Goal: Task Accomplishment & Management: Manage account settings

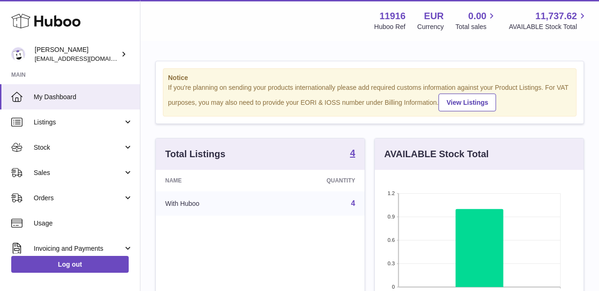
scroll to position [146, 209]
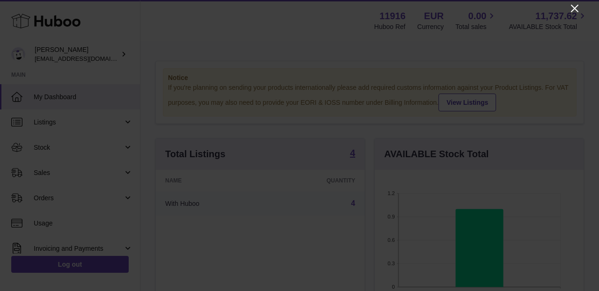
click at [579, 13] on icon "Close" at bounding box center [574, 8] width 11 height 11
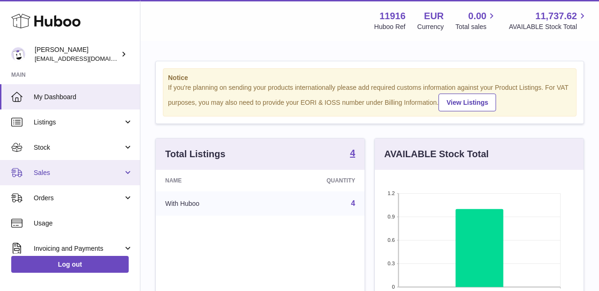
click at [89, 160] on link "Sales" at bounding box center [70, 172] width 140 height 25
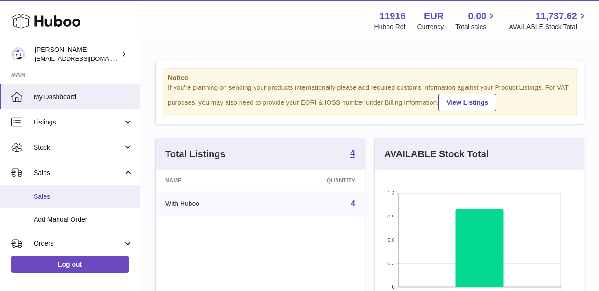
click at [76, 188] on link "Sales" at bounding box center [70, 196] width 140 height 23
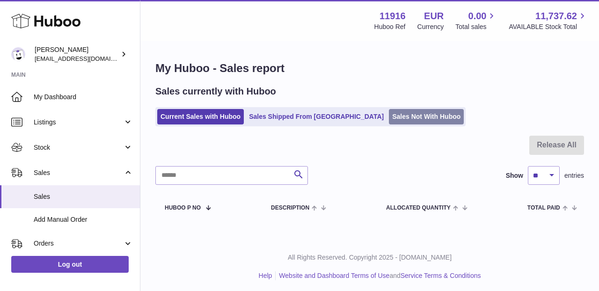
click at [389, 122] on link "Sales Not With Huboo" at bounding box center [426, 116] width 75 height 15
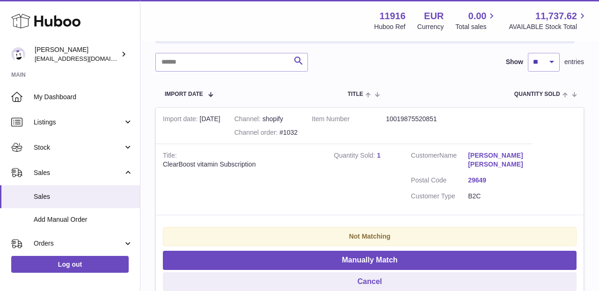
scroll to position [154, 0]
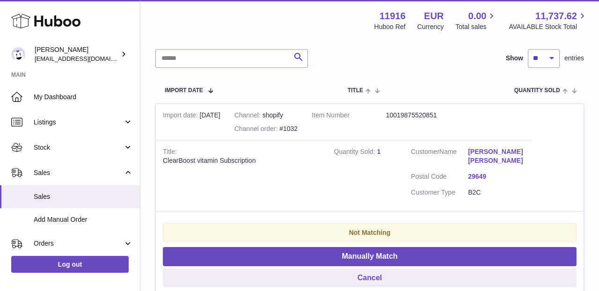
click at [382, 140] on td "Quantity Sold 1" at bounding box center [365, 175] width 77 height 71
click at [378, 151] on link "1" at bounding box center [379, 151] width 4 height 7
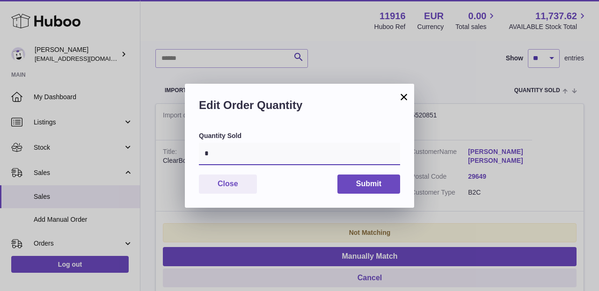
click at [266, 152] on input "*" at bounding box center [299, 154] width 201 height 22
type input "*"
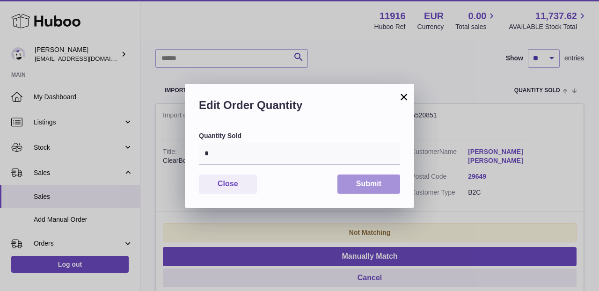
click at [371, 183] on button "Submit" at bounding box center [368, 183] width 63 height 19
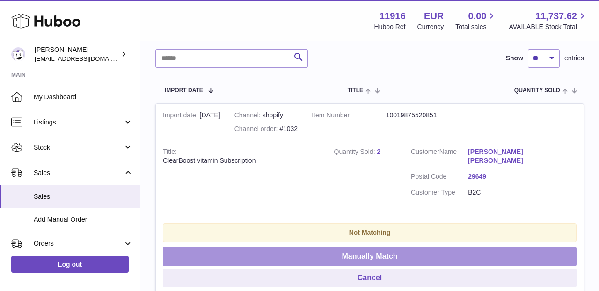
click at [363, 253] on button "Manually Match" at bounding box center [369, 256] width 413 height 19
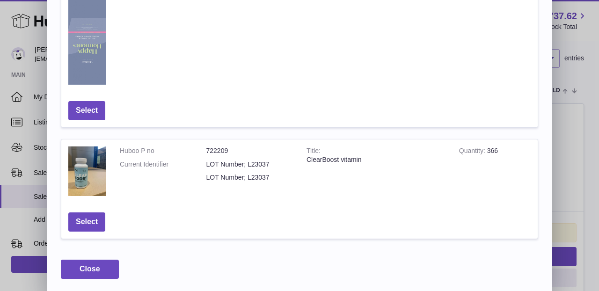
scroll to position [576, 0]
click at [94, 226] on button "Select" at bounding box center [86, 222] width 37 height 19
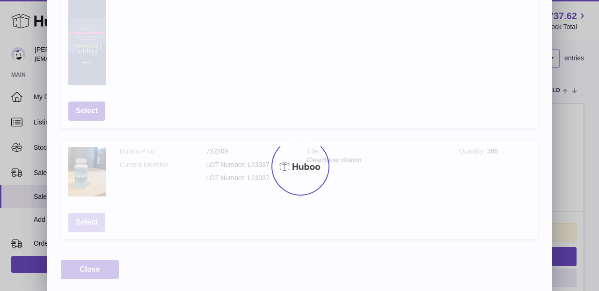
scroll to position [0, 0]
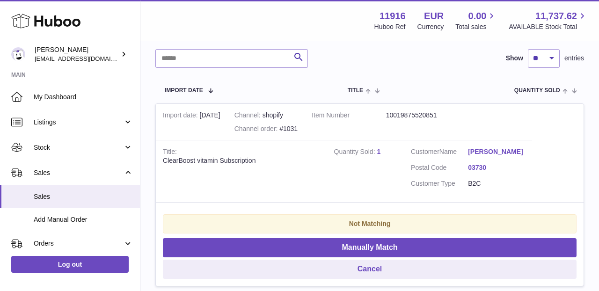
click at [378, 149] on link "1" at bounding box center [379, 151] width 4 height 7
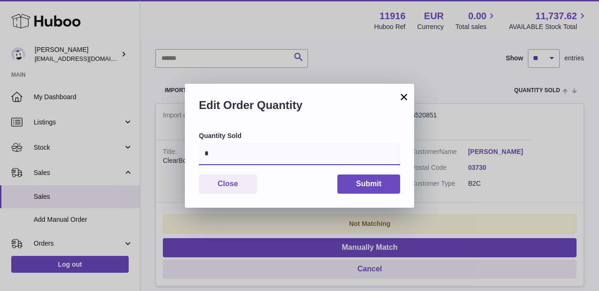
click at [259, 157] on input "*" at bounding box center [299, 154] width 201 height 22
type input "*"
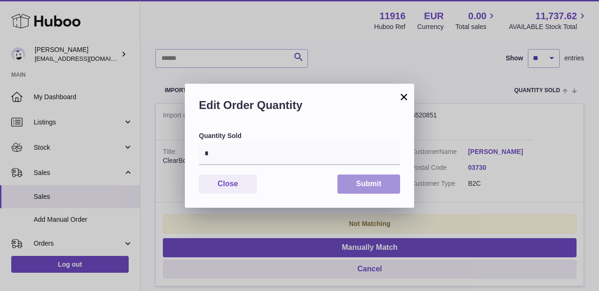
click at [372, 179] on button "Submit" at bounding box center [368, 183] width 63 height 19
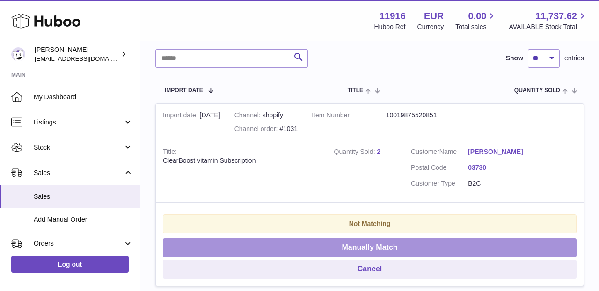
click at [395, 251] on button "Manually Match" at bounding box center [369, 247] width 413 height 19
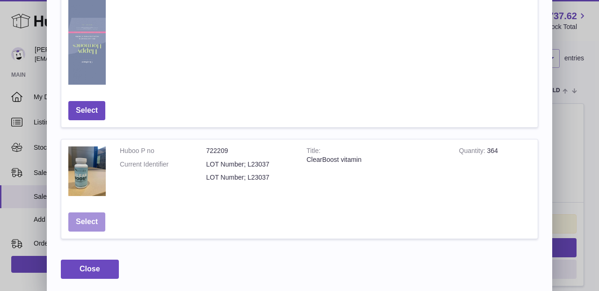
scroll to position [576, 0]
click at [74, 217] on button "Select" at bounding box center [86, 222] width 37 height 19
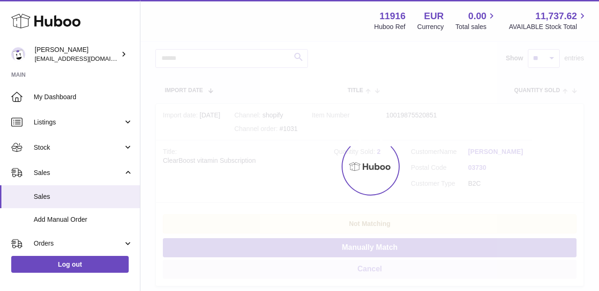
scroll to position [38, 0]
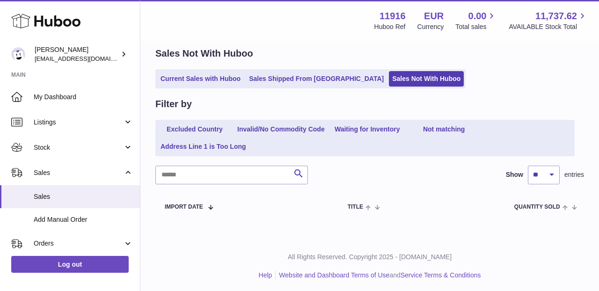
click at [319, 6] on div "Menu Huboo 11916 Huboo Ref EUR Currency 0.00 Total sales 11,737.62 AVAILABLE St…" at bounding box center [369, 20] width 458 height 41
